Goal: Transaction & Acquisition: Purchase product/service

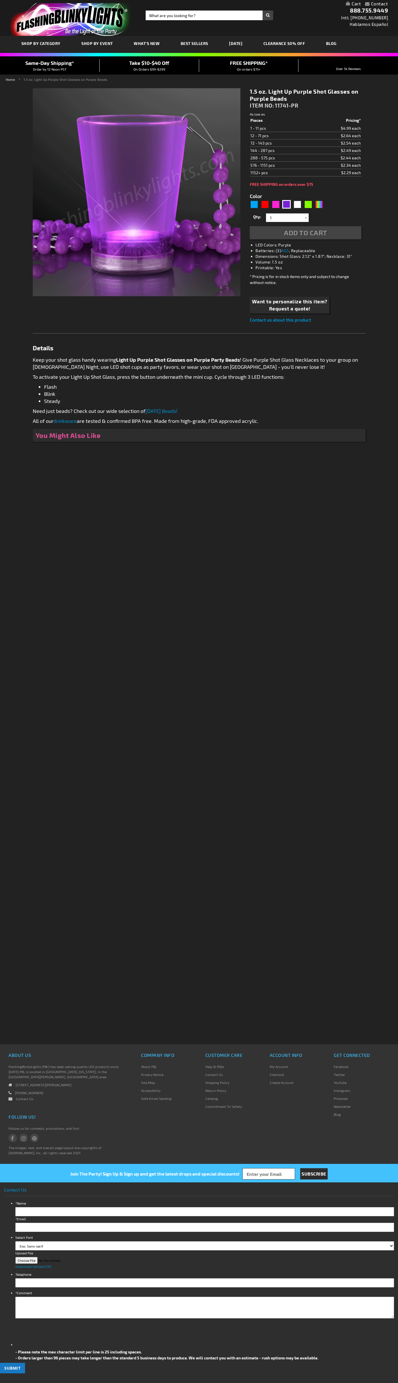
type input "5640"
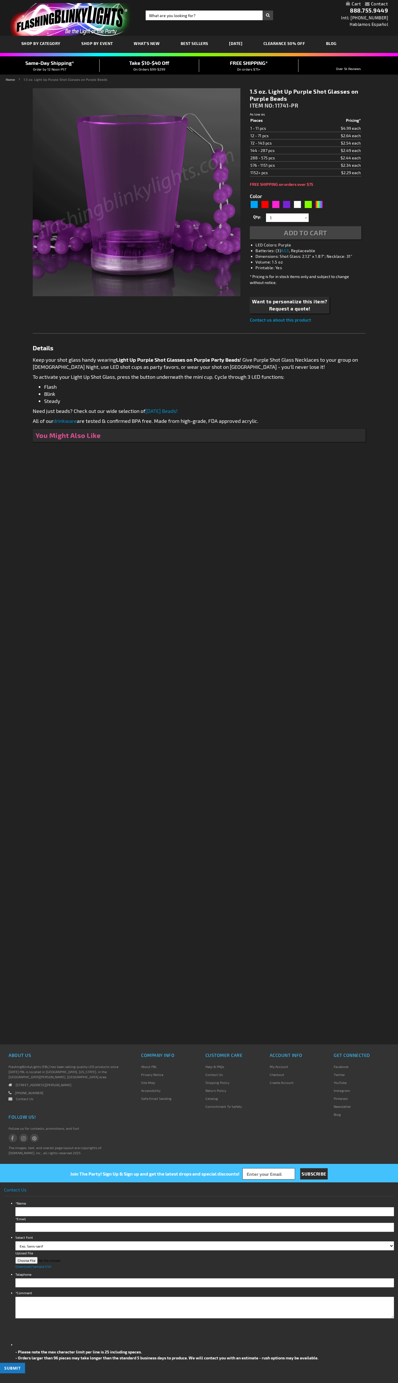
type input "5640"
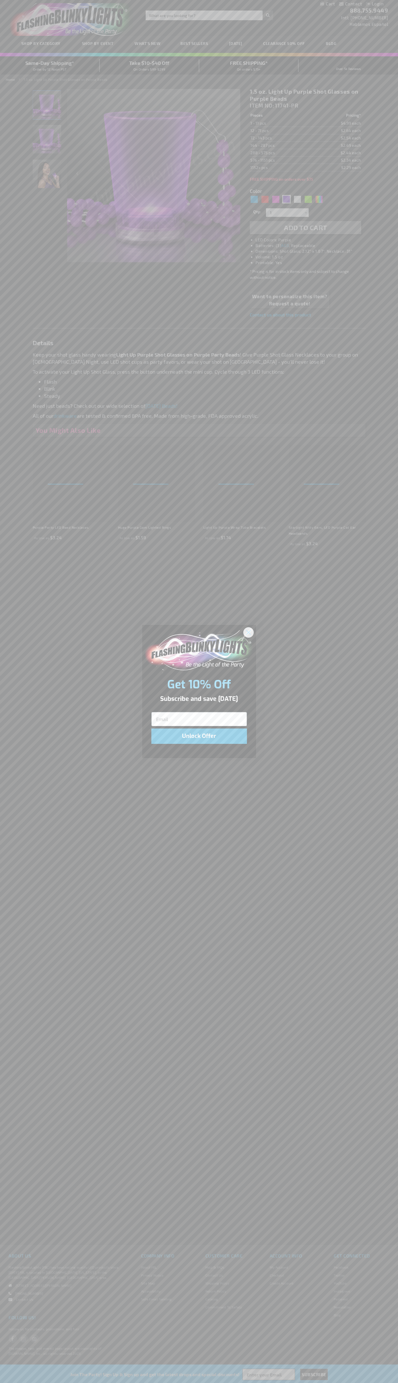
click at [249, 632] on icon "Close dialog" at bounding box center [248, 632] width 4 height 4
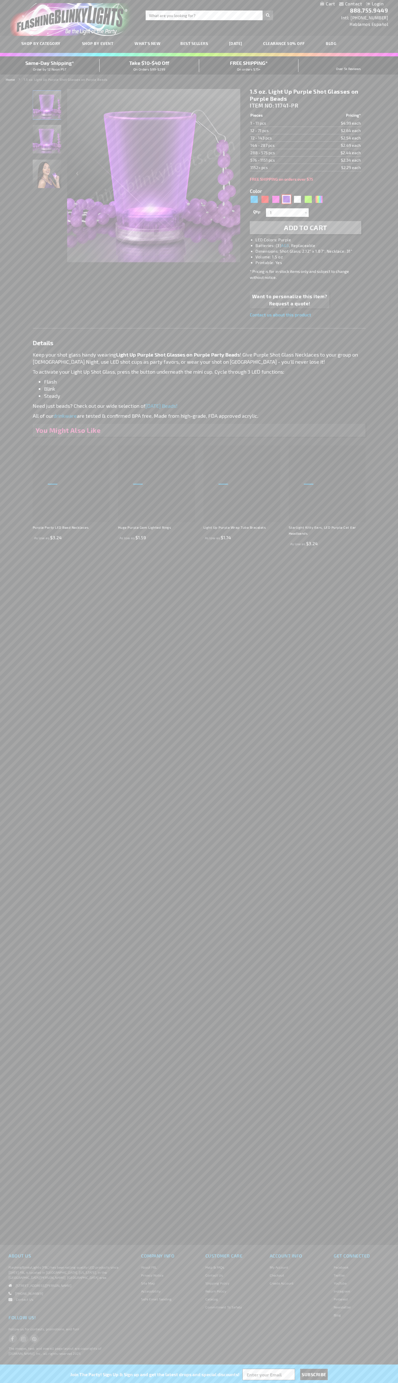
click at [287, 199] on div "Purple" at bounding box center [286, 199] width 9 height 9
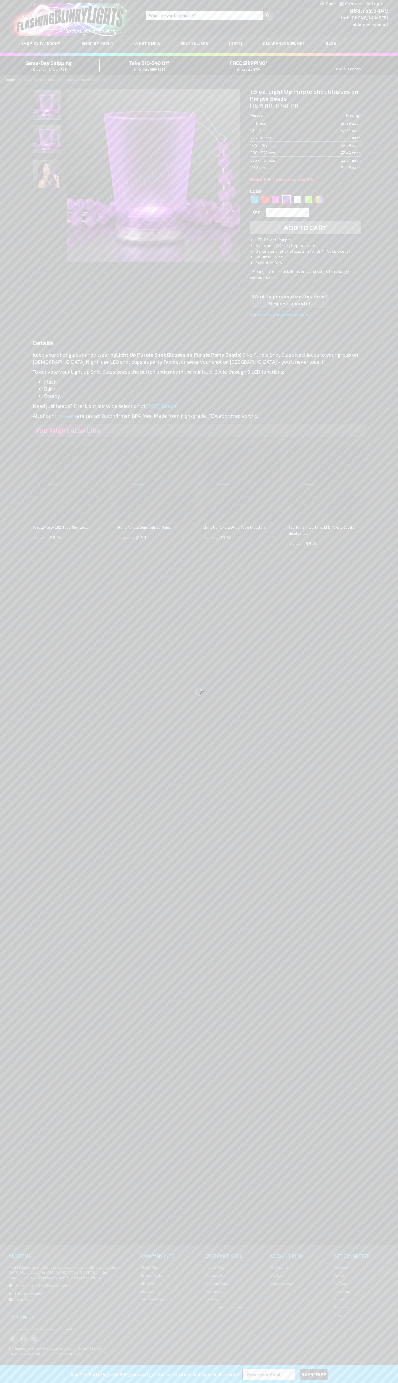
select select
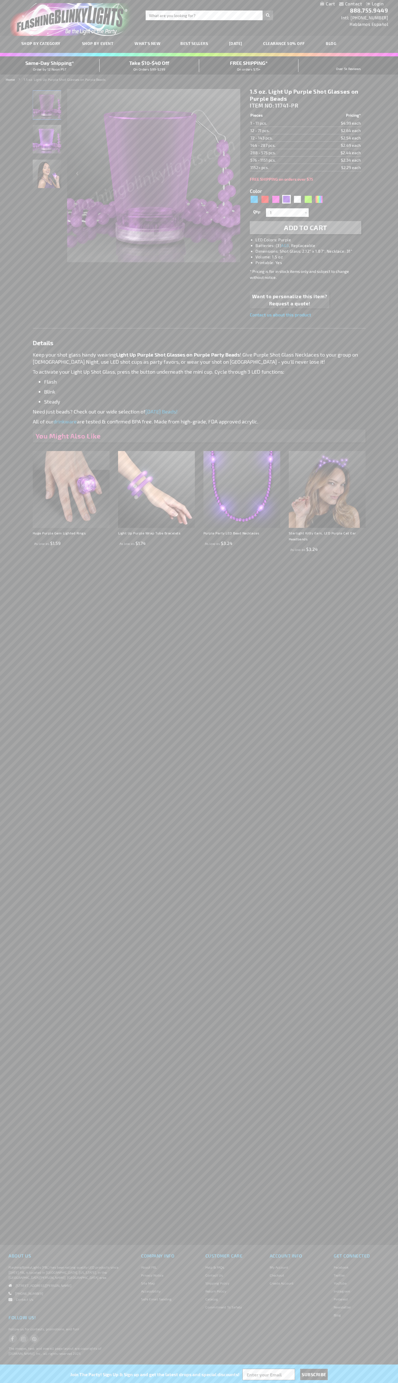
click at [306, 228] on span "Add to Cart" at bounding box center [305, 227] width 43 height 8
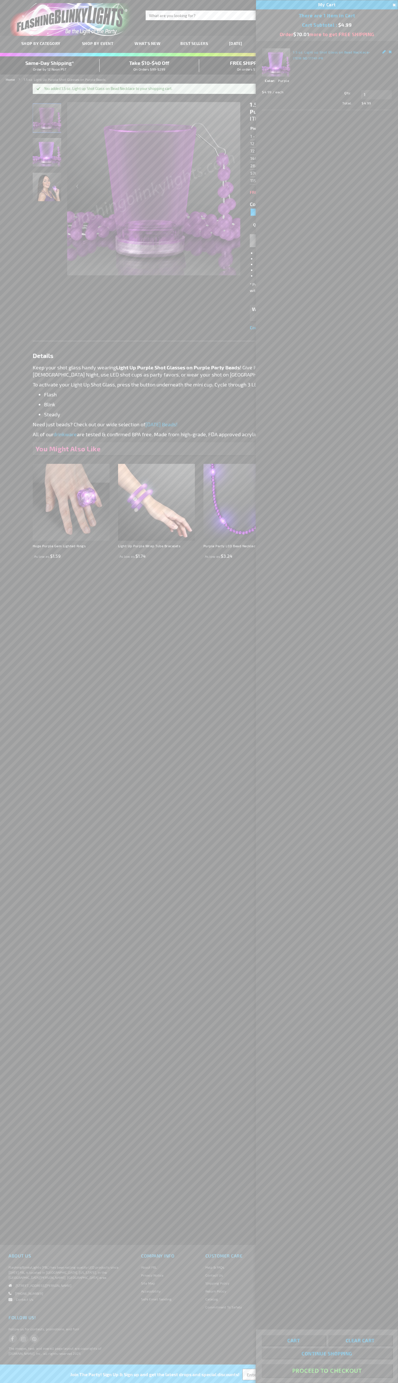
click at [327, 1371] on button "Proceed To Checkout" at bounding box center [327, 1370] width 130 height 13
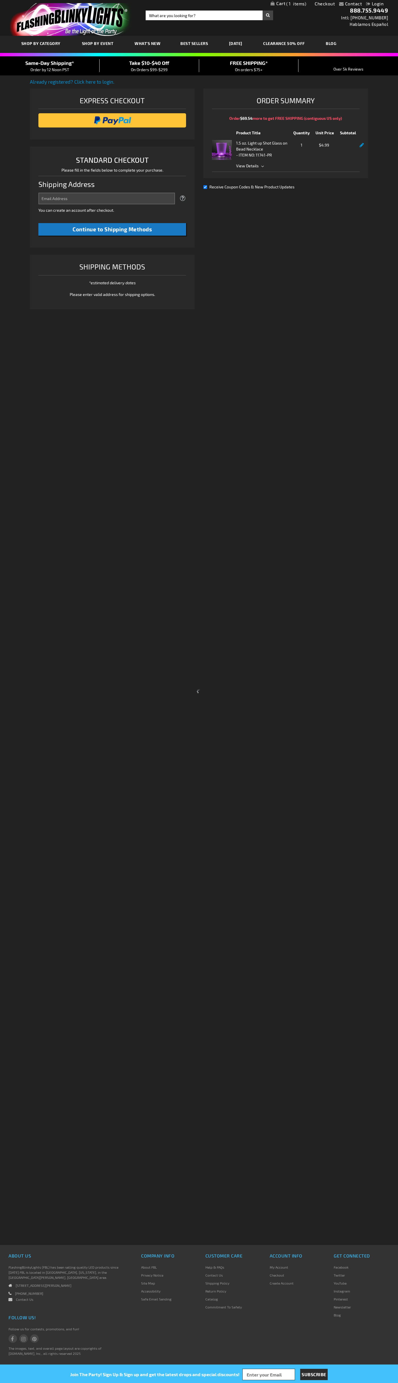
select select "US"
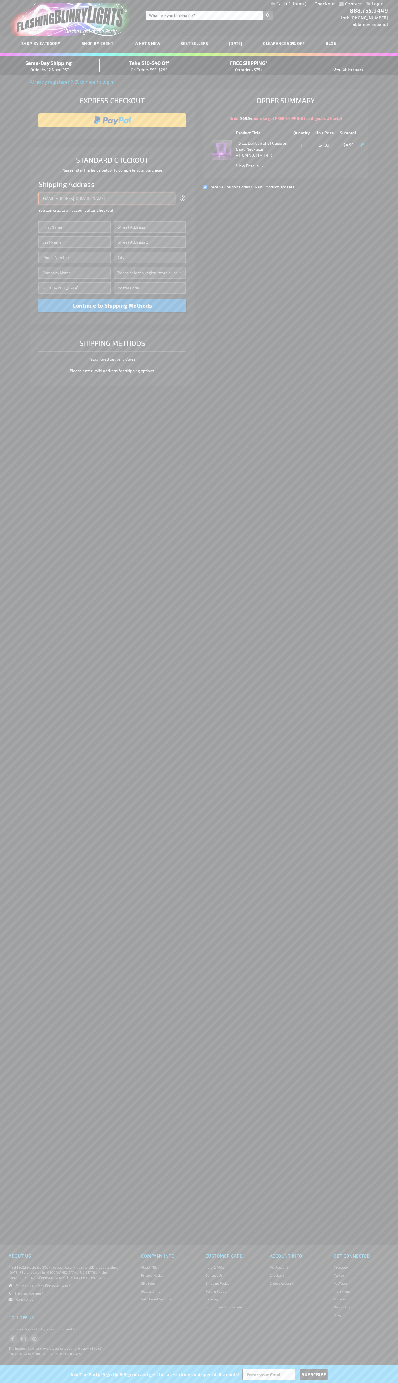
type input "johnsmith005@storebotmail.joonix.net"
type input "John"
type input "2590 Pearl Street"
type input "First floor"
type input "boulder"
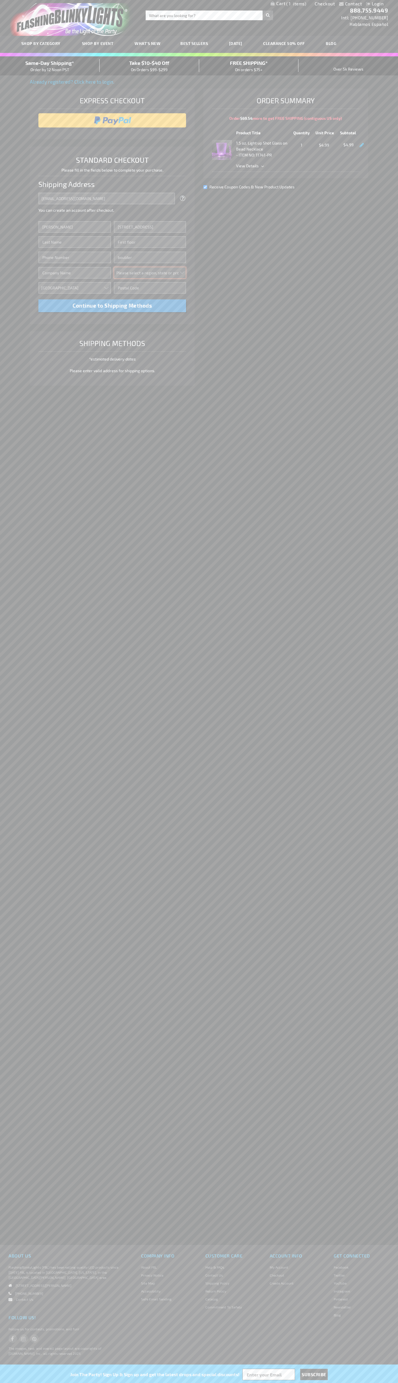
select select "13"
type input "80302"
type input "Smith"
type input "6502530000"
type input "John Smith"
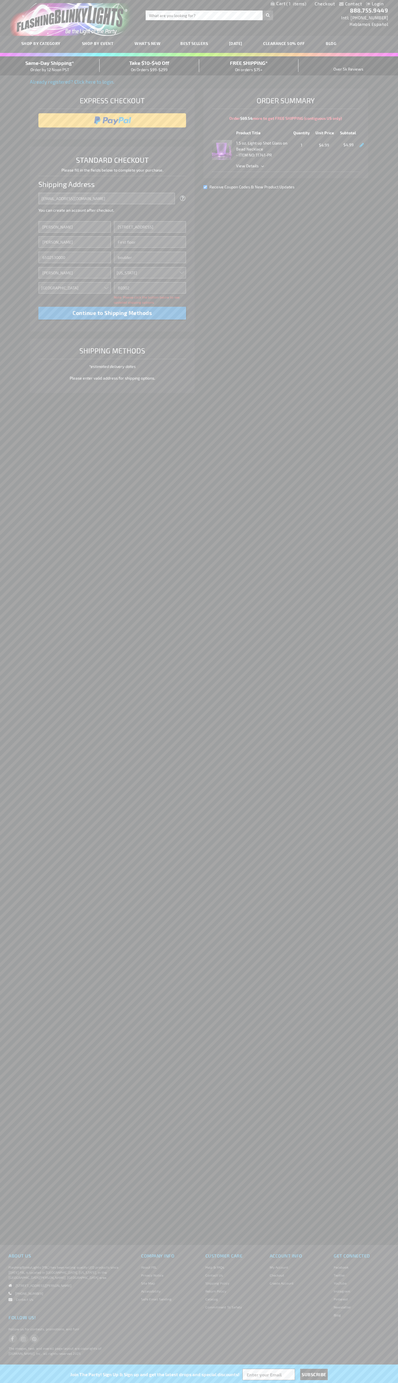
click at [50, 66] on div "Same-Day Shipping* Order by 12 Noon PST" at bounding box center [50, 65] width 100 height 13
click at [112, 120] on input "image" at bounding box center [112, 120] width 142 height 11
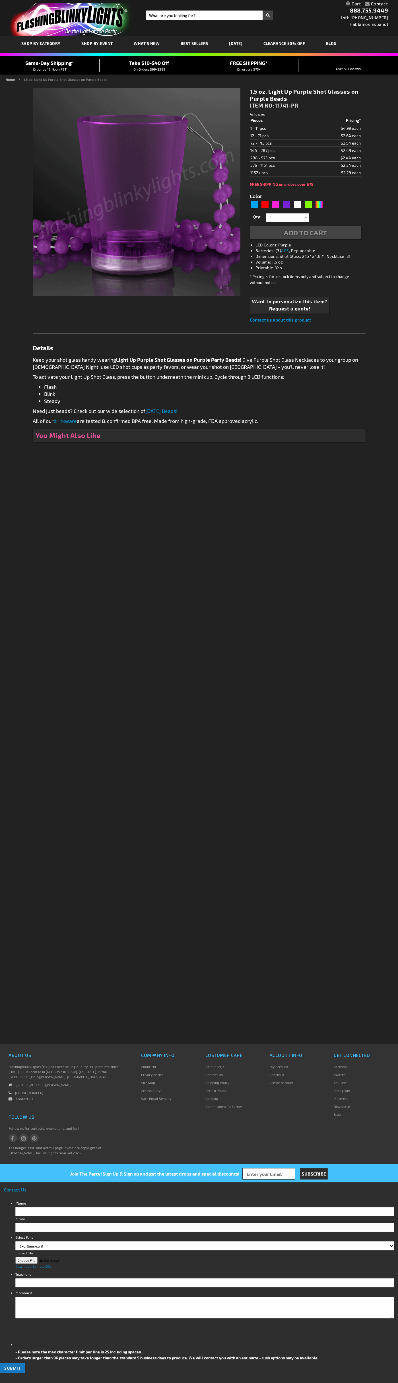
type input "5640"
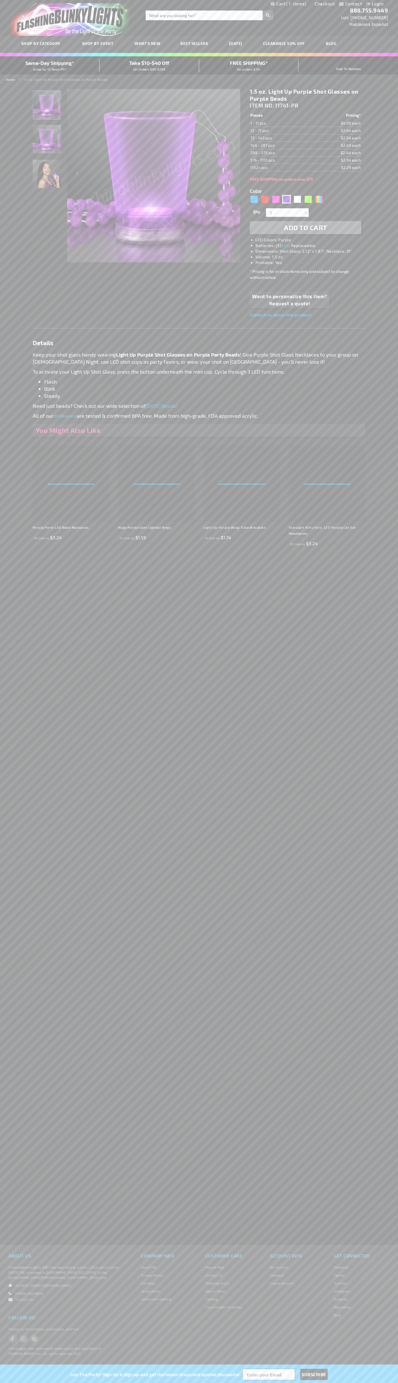
click at [289, 4] on span "1" at bounding box center [296, 3] width 20 height 5
